Goal: Information Seeking & Learning: Learn about a topic

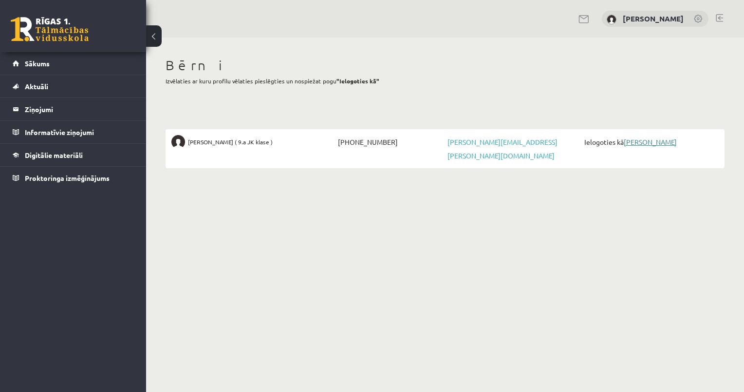
click at [639, 142] on link "[PERSON_NAME]" at bounding box center [650, 141] width 53 height 9
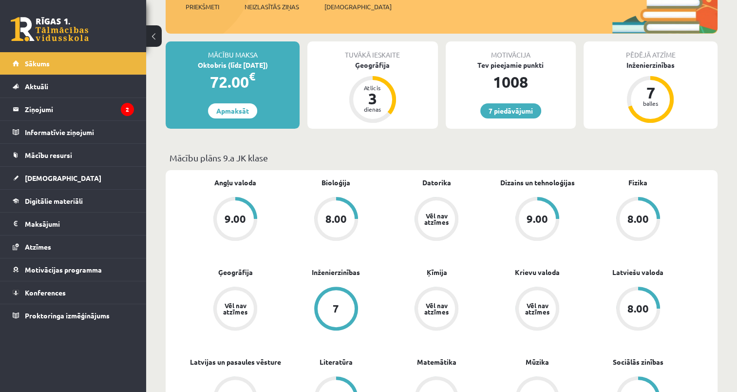
scroll to position [195, 0]
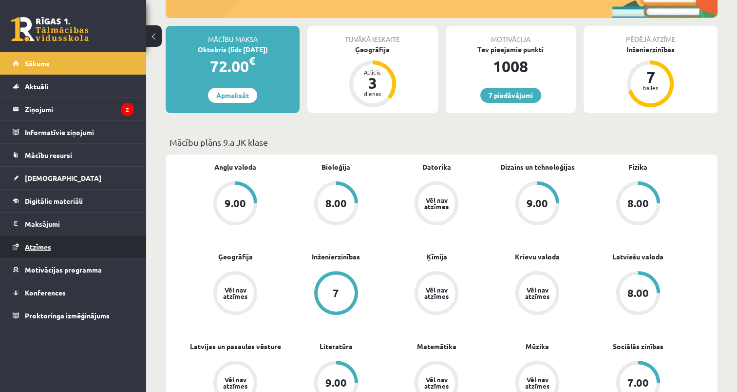
click at [40, 246] on span "Atzīmes" at bounding box center [38, 246] width 26 height 9
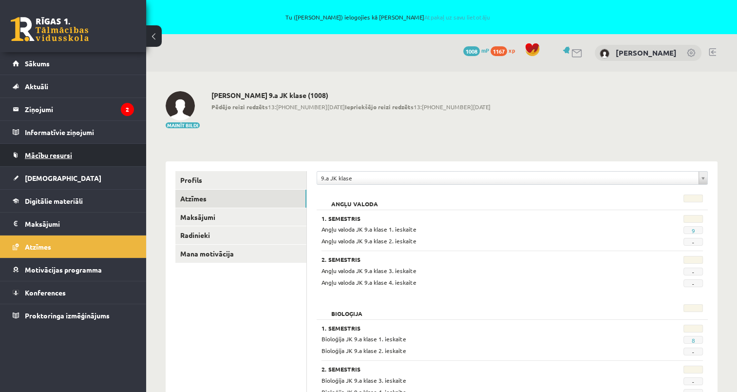
click at [51, 155] on span "Mācību resursi" at bounding box center [48, 155] width 47 height 9
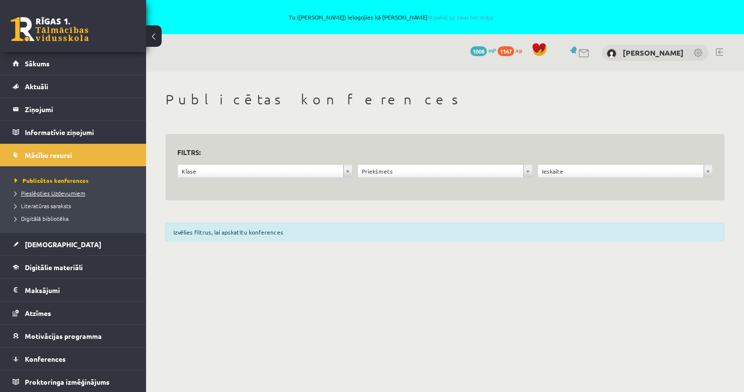
click at [40, 193] on span "Pieslēgties Uzdevumiem" at bounding box center [50, 193] width 71 height 8
click at [35, 113] on legend "Ziņojumi 2" at bounding box center [79, 109] width 109 height 22
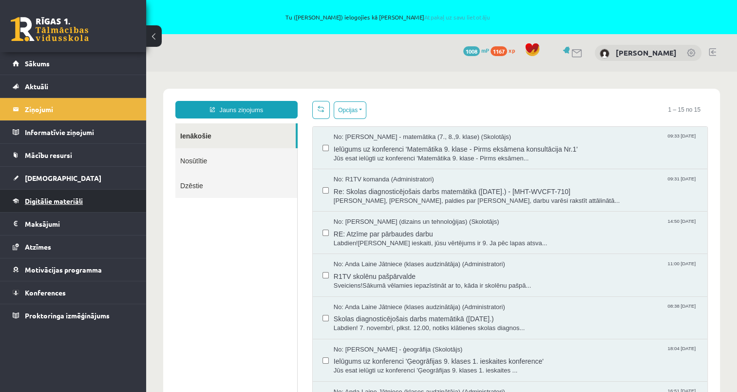
click at [51, 199] on span "Digitālie materiāli" at bounding box center [54, 200] width 58 height 9
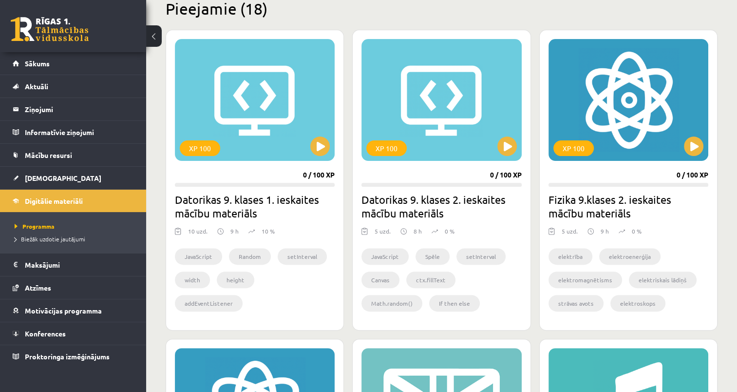
scroll to position [244, 0]
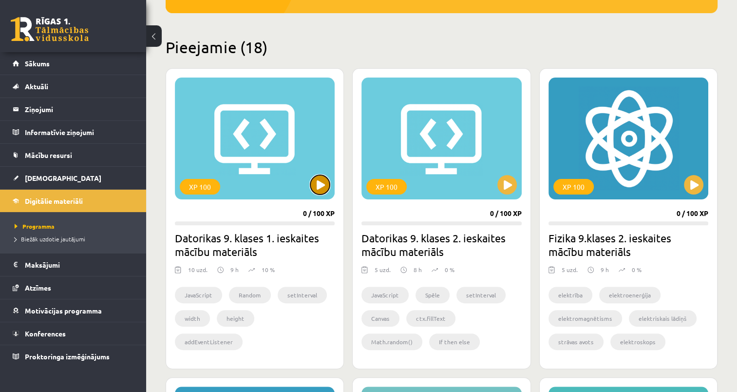
click at [315, 189] on button at bounding box center [319, 184] width 19 height 19
click at [290, 160] on div "XP 100" at bounding box center [255, 138] width 160 height 122
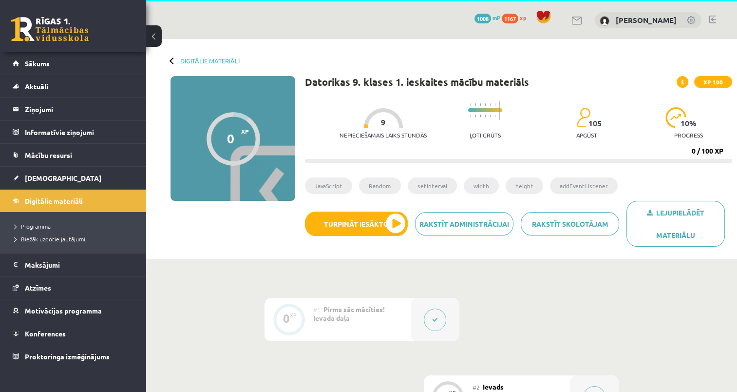
scroll to position [49, 0]
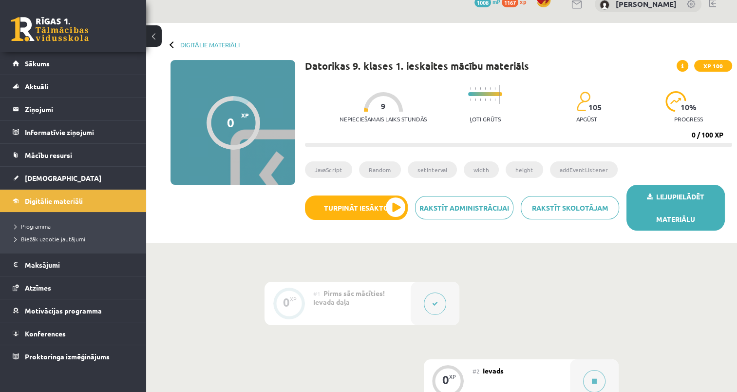
click at [687, 223] on link "Lejupielādēt materiālu" at bounding box center [676, 208] width 98 height 46
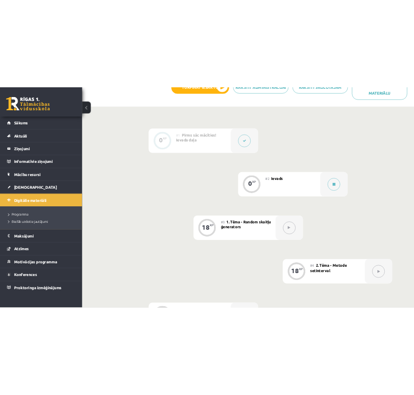
scroll to position [146, 0]
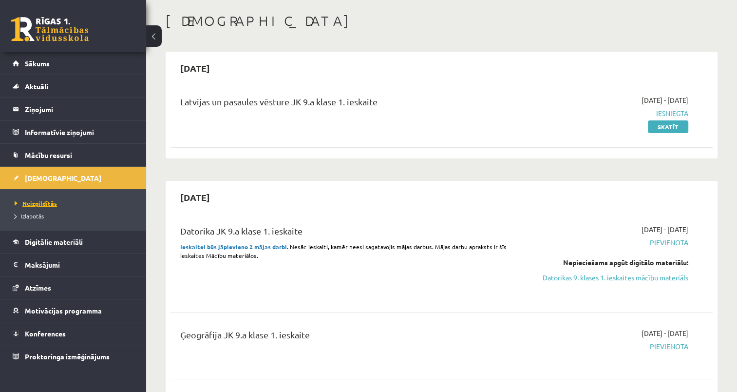
scroll to position [97, 0]
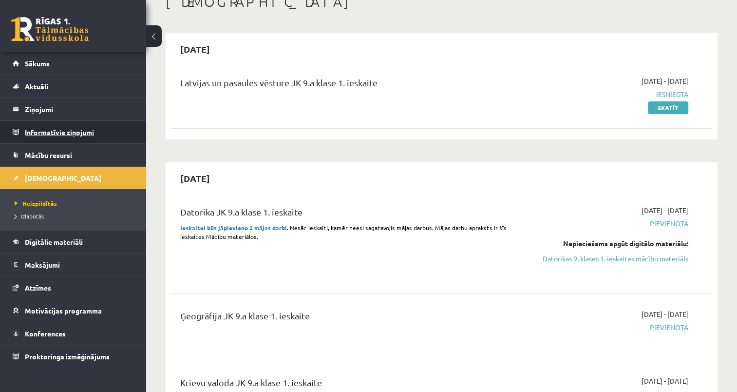
click at [49, 123] on legend "Informatīvie ziņojumi 0" at bounding box center [79, 132] width 109 height 22
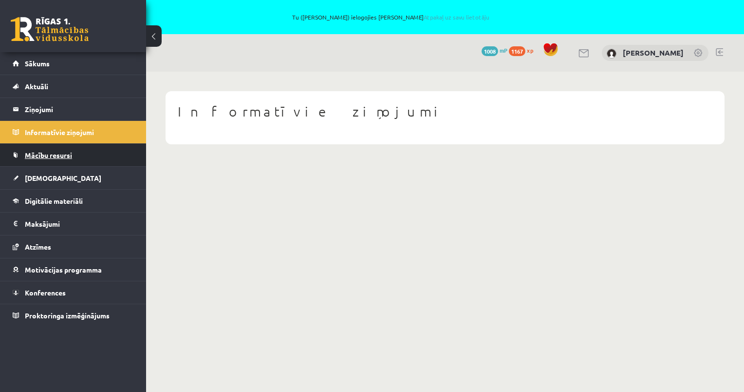
click at [55, 155] on span "Mācību resursi" at bounding box center [48, 155] width 47 height 9
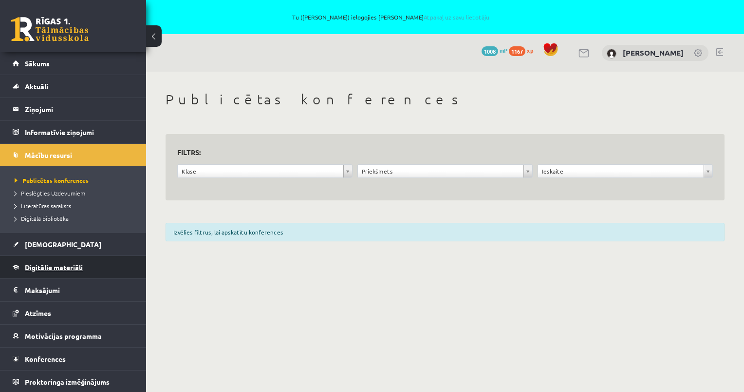
click at [59, 267] on span "Digitālie materiāli" at bounding box center [54, 267] width 58 height 9
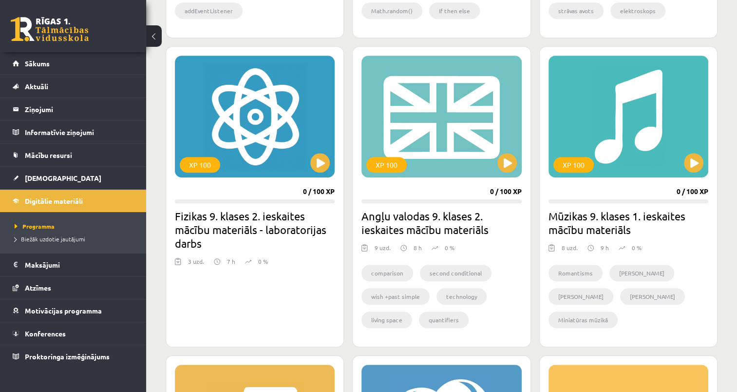
scroll to position [585, 0]
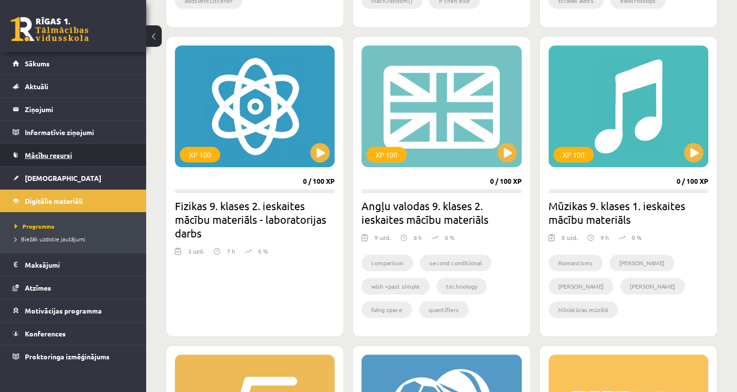
click at [44, 156] on span "Mācību resursi" at bounding box center [48, 155] width 47 height 9
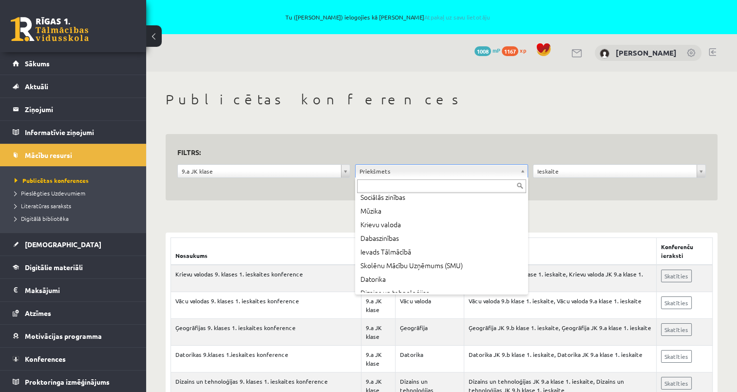
scroll to position [195, 0]
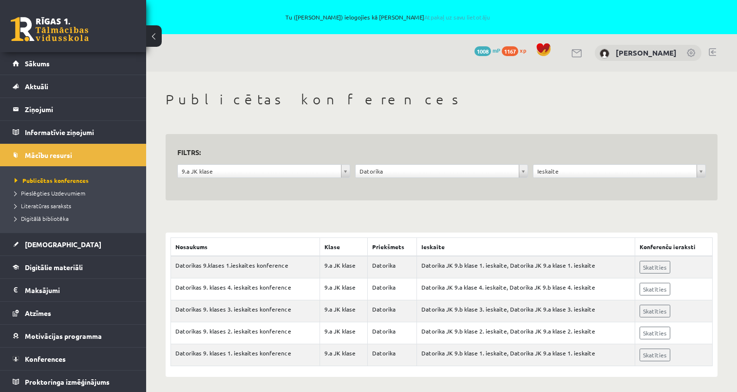
scroll to position [2, 0]
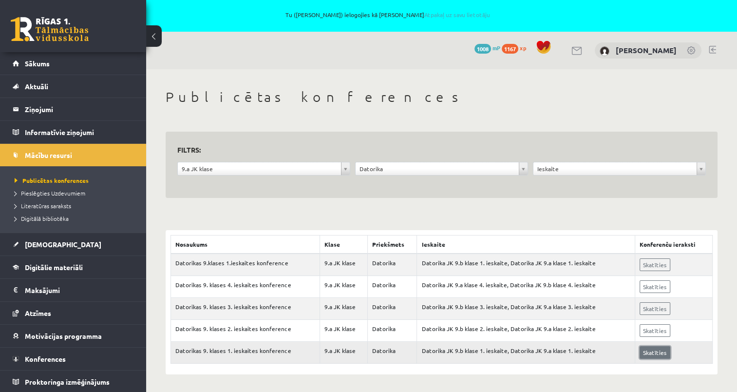
click at [661, 346] on link "Skatīties" at bounding box center [655, 352] width 31 height 13
click at [648, 348] on link "Skatīties" at bounding box center [655, 352] width 31 height 13
